Goal: Find contact information: Find contact information

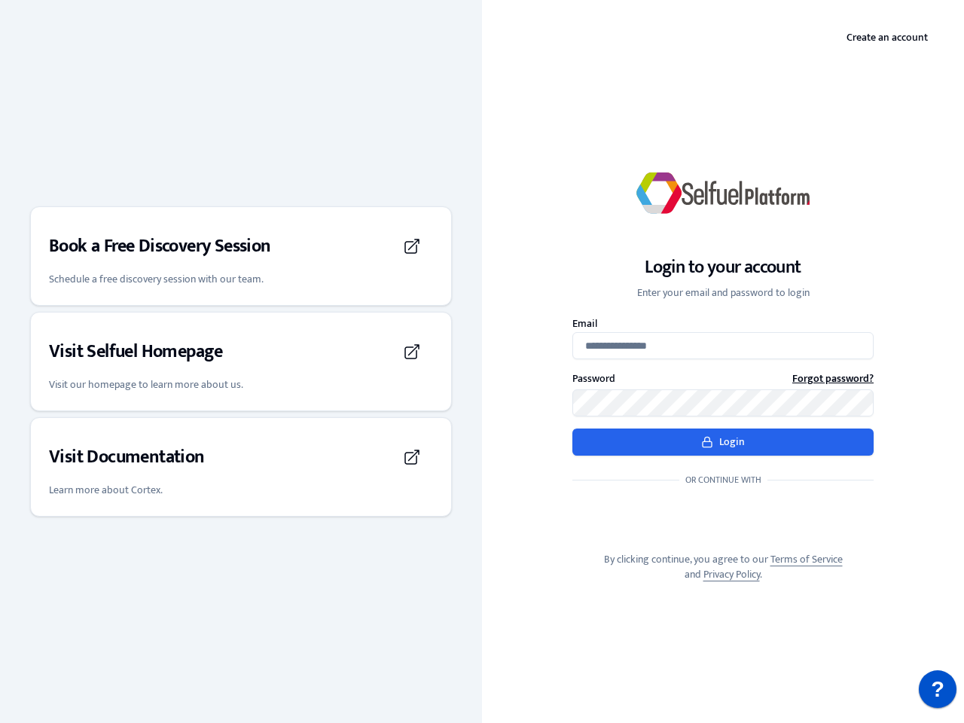
click at [482, 361] on div "Login to your account Enter your email and password to login Email Password For…" at bounding box center [723, 361] width 482 height 489
click at [241, 256] on h3 "Book a Free Discovery Session" at bounding box center [160, 246] width 222 height 24
click at [241, 361] on div "Visit Selfuel Homepage" at bounding box center [241, 352] width 384 height 42
click at [241, 467] on div "Visit Documentation" at bounding box center [241, 457] width 384 height 42
click at [937, 689] on p "?" at bounding box center [938, 689] width 14 height 38
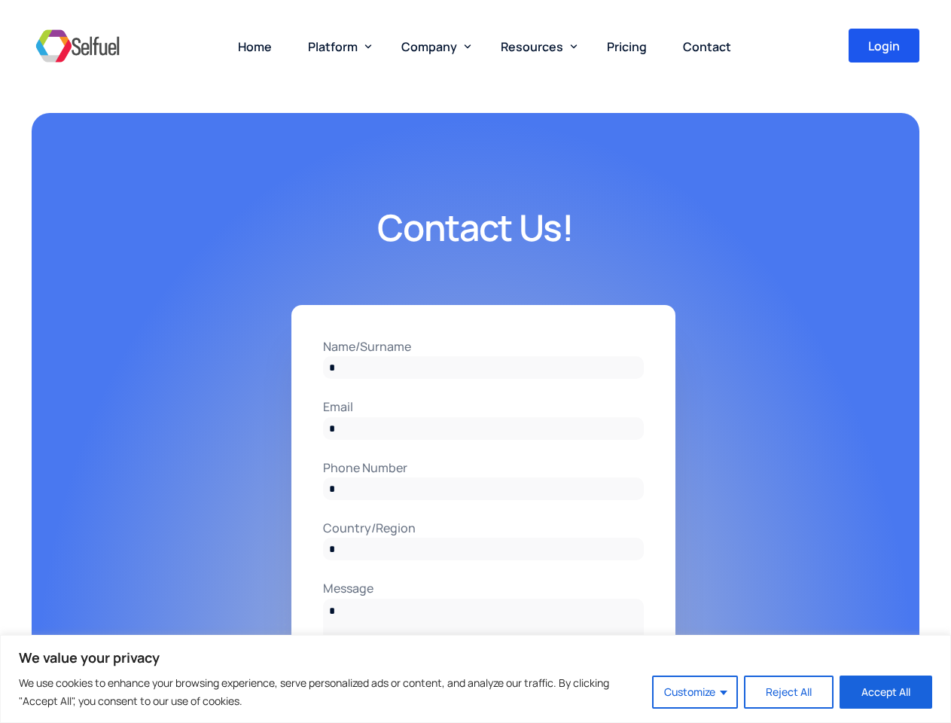
click at [475, 361] on input "Name/Surname" at bounding box center [483, 367] width 321 height 23
click at [696, 692] on button "Customize" at bounding box center [695, 691] width 86 height 33
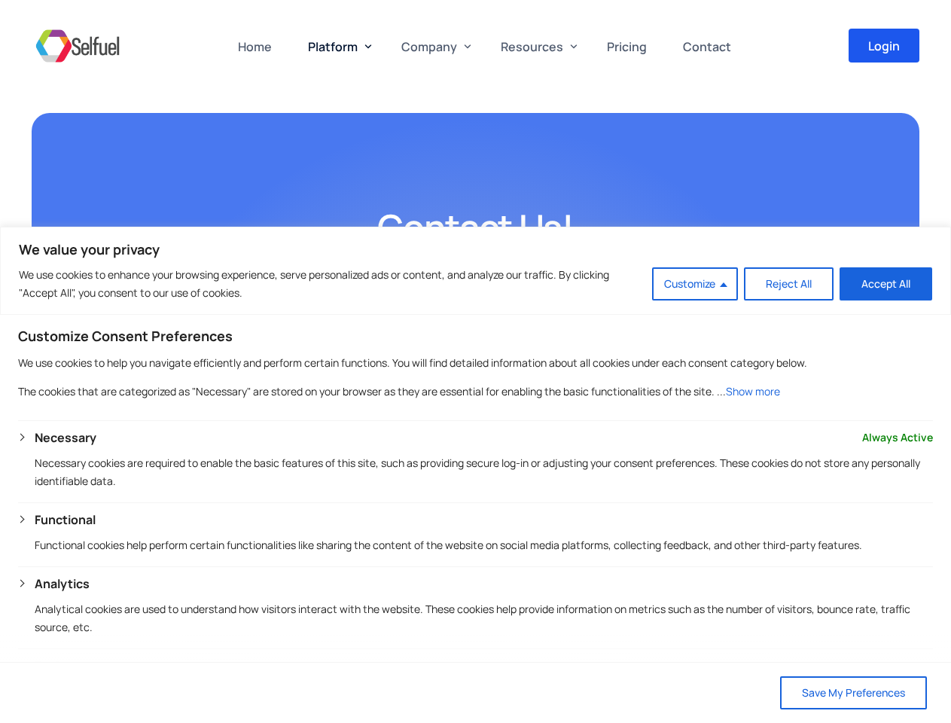
click at [337, 46] on span "Platform" at bounding box center [333, 46] width 50 height 17
click at [433, 46] on span "Company" at bounding box center [429, 46] width 56 height 17
click at [535, 46] on span "Resources" at bounding box center [532, 46] width 62 height 17
